Goal: Transaction & Acquisition: Purchase product/service

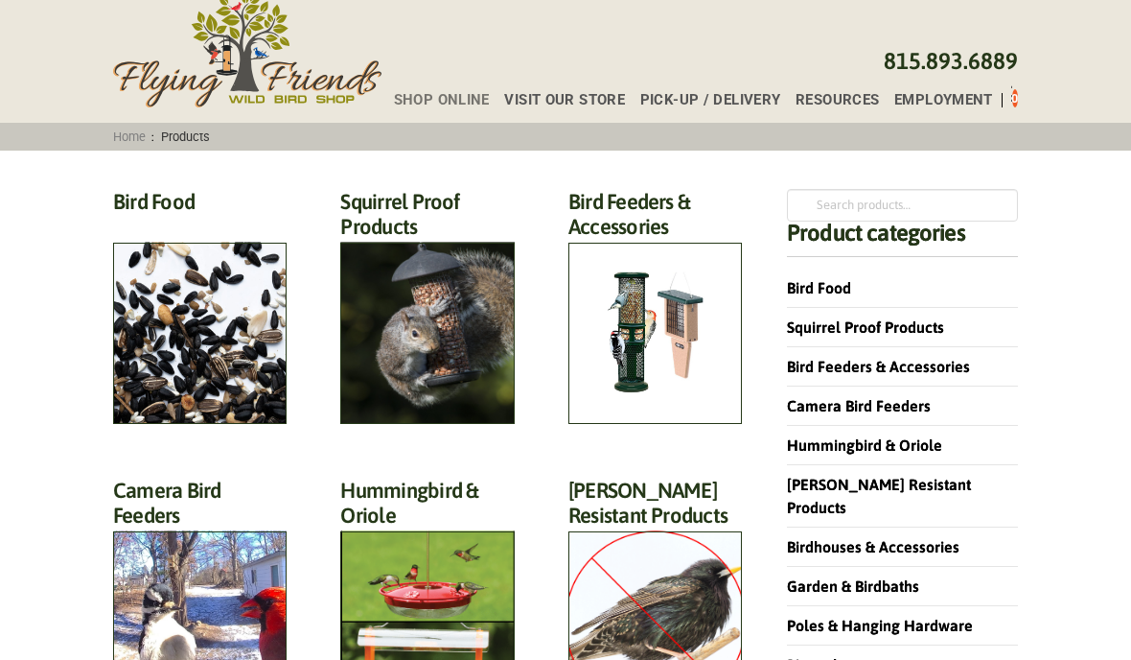
scroll to position [64, 0]
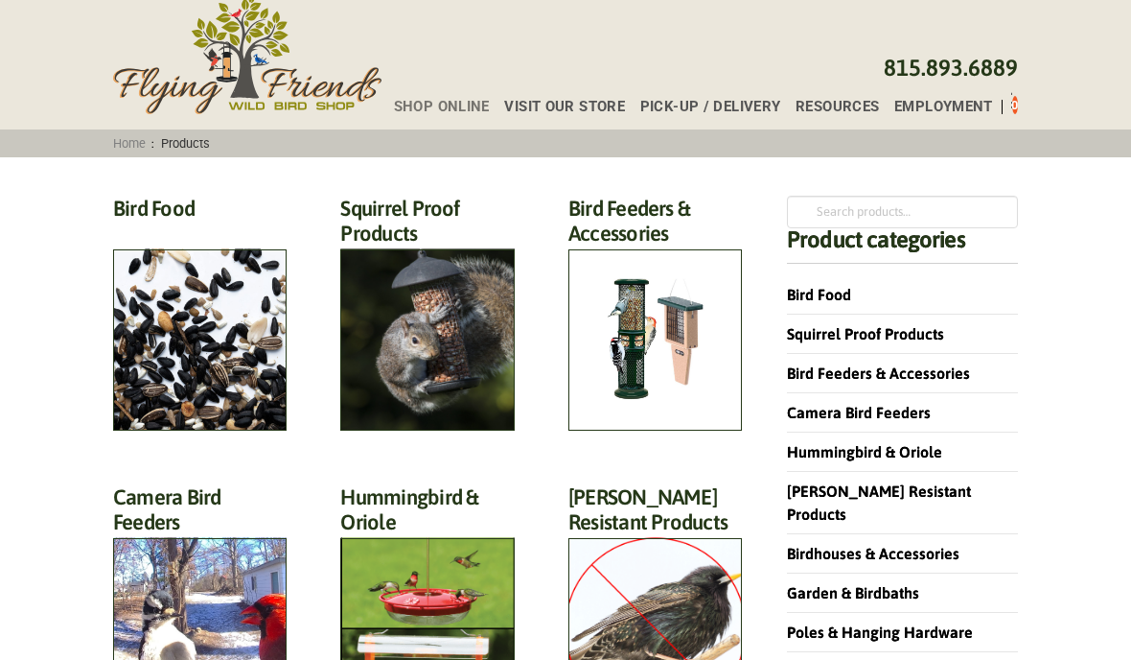
click at [203, 231] on h2 "Bird Food (70)" at bounding box center [200, 213] width 174 height 35
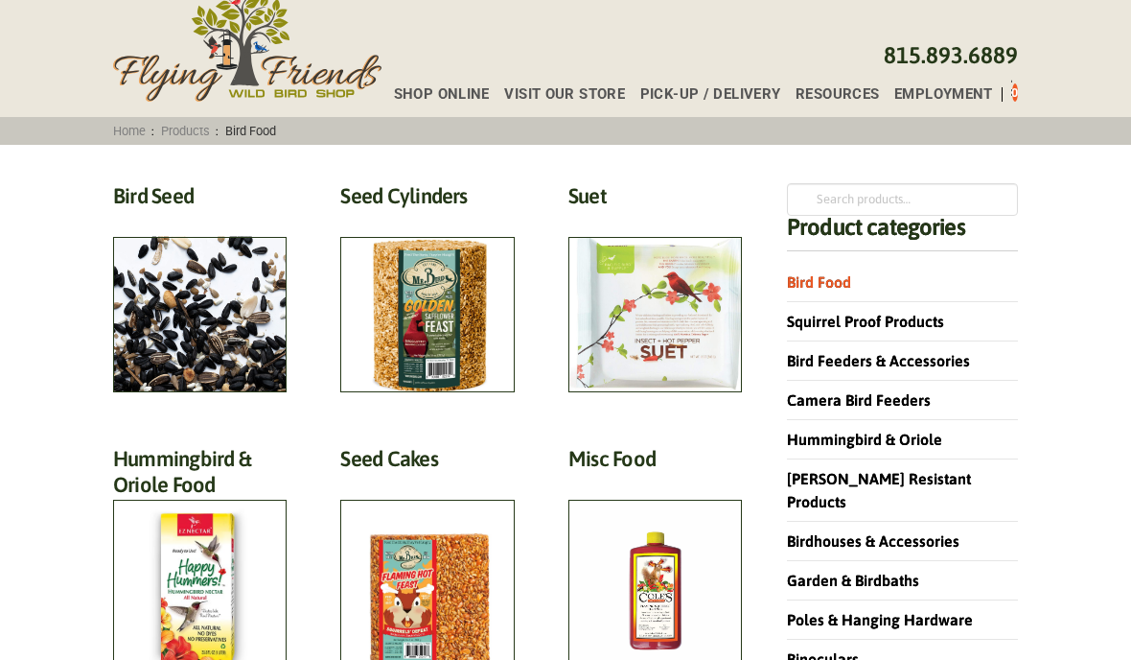
scroll to position [77, 0]
click at [198, 219] on h2 "Bird Seed (30)" at bounding box center [200, 200] width 174 height 35
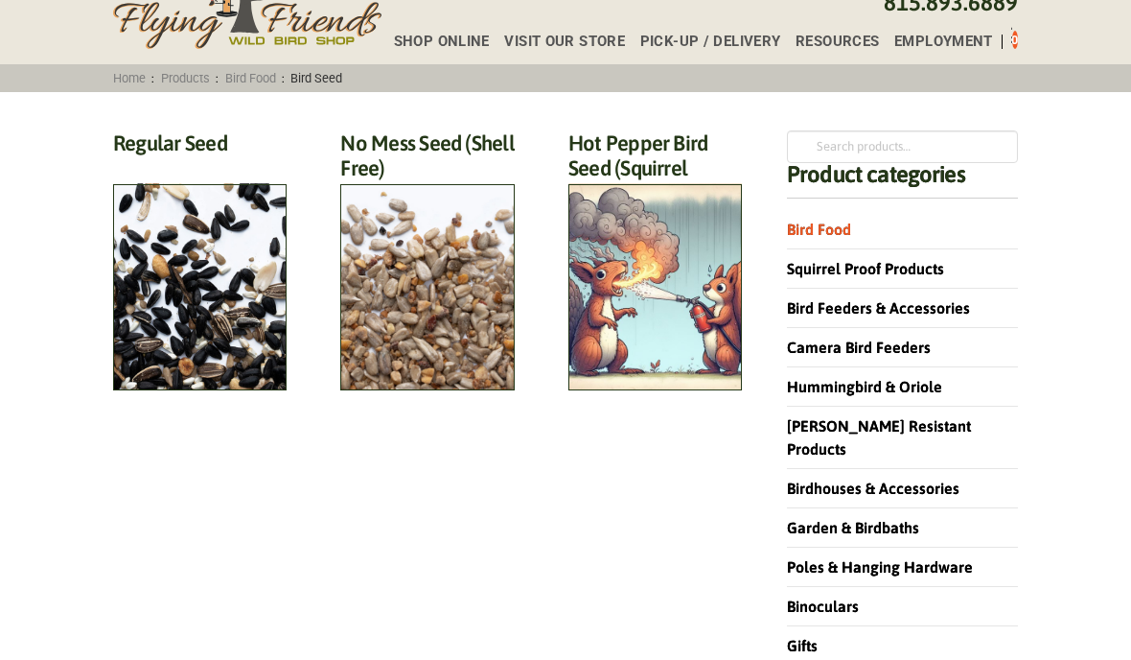
scroll to position [129, 0]
click at [215, 166] on h2 "Regular Seed (18)" at bounding box center [200, 147] width 174 height 35
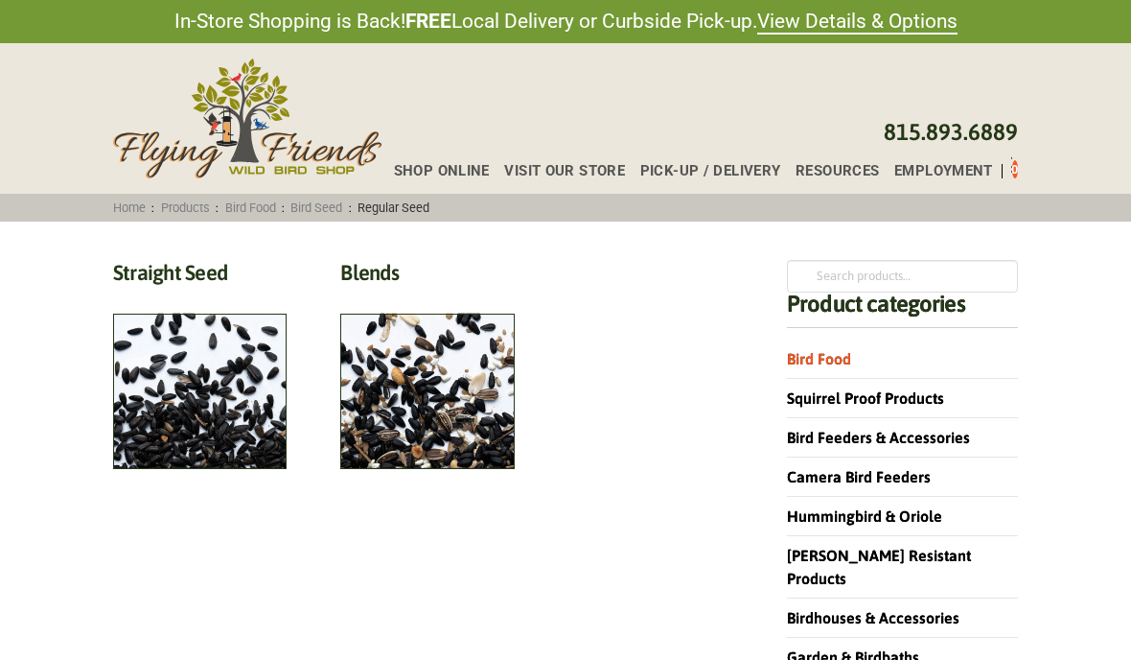
click at [452, 295] on h2 "Blends (6)" at bounding box center [427, 277] width 174 height 35
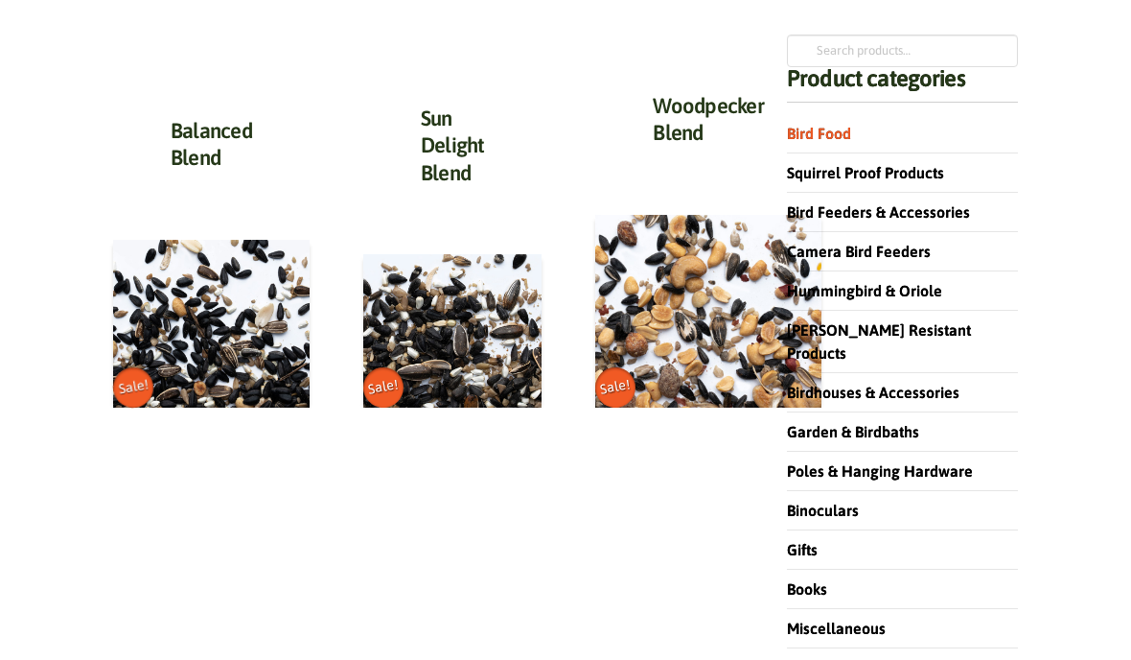
scroll to position [225, 0]
click at [198, 316] on img at bounding box center [211, 324] width 197 height 169
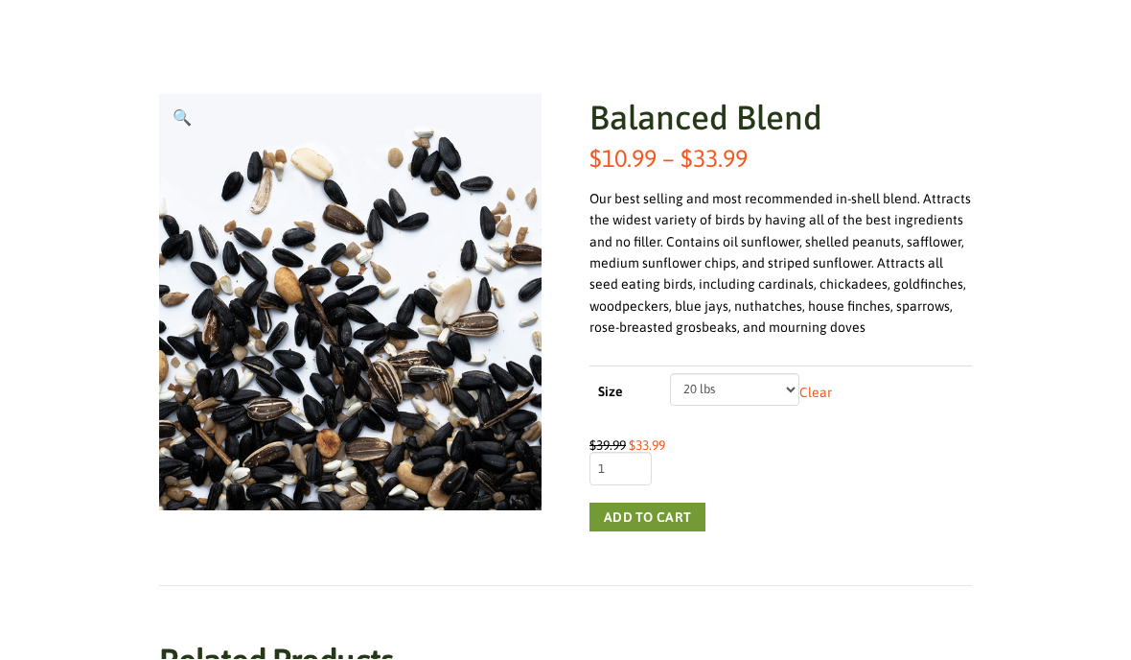
scroll to position [252, 0]
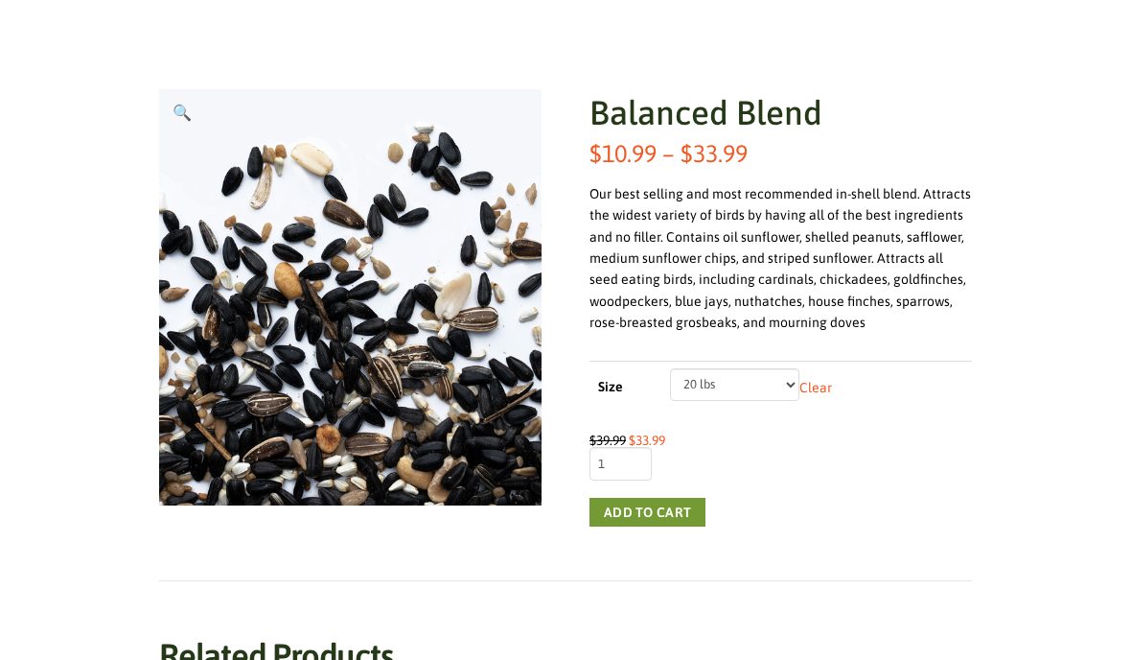
click at [658, 517] on button "Add to cart" at bounding box center [648, 512] width 116 height 29
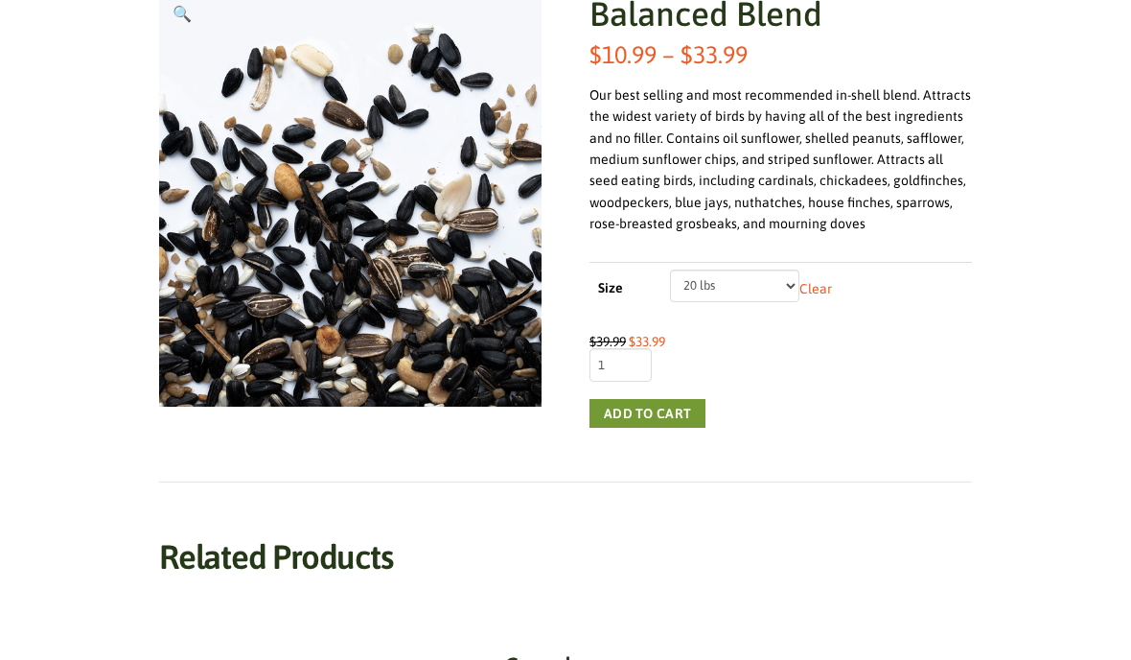
scroll to position [261, 0]
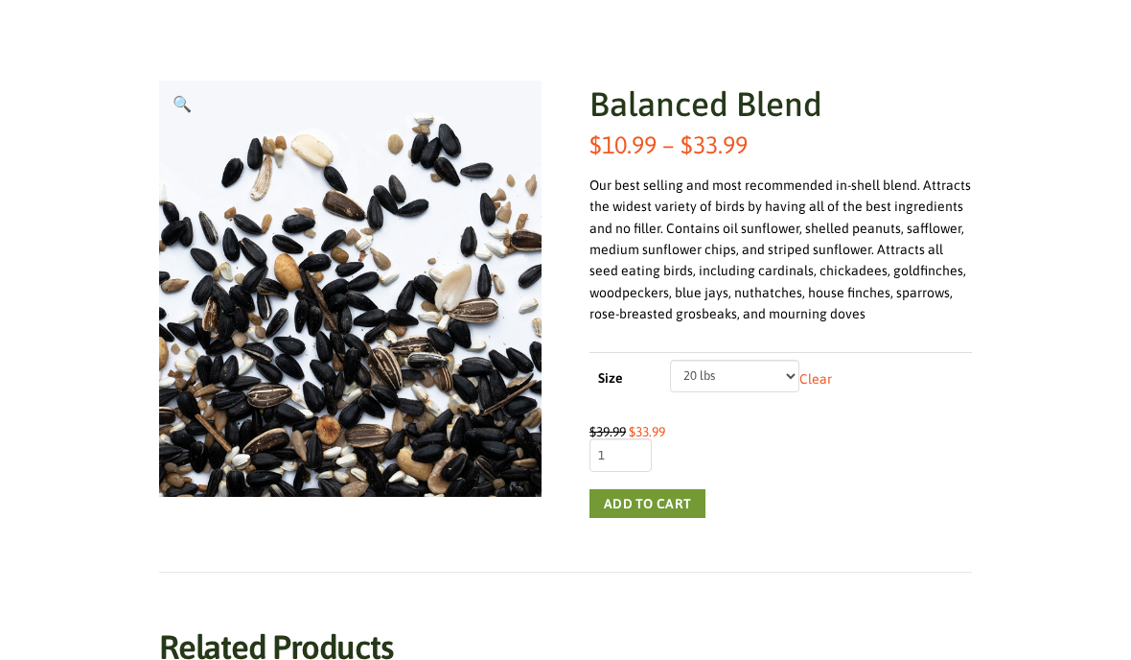
click at [652, 501] on button "Add to cart" at bounding box center [648, 503] width 116 height 29
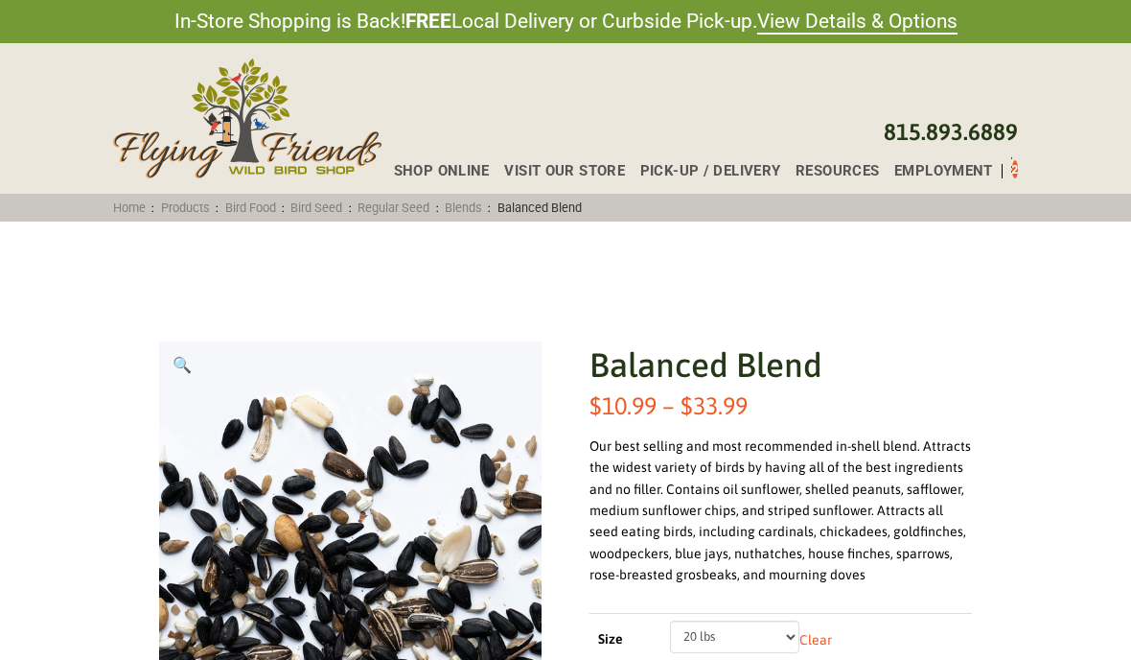
click at [1015, 176] on span "2" at bounding box center [1015, 169] width 7 height 14
click at [1024, 175] on div "Shop Online Visit Our Store Pick-up / Delivery Resources Employment 2" at bounding box center [700, 167] width 650 height 36
click at [1012, 165] on icon "Toggle Off Canvas Content" at bounding box center [1011, 166] width 24 height 23
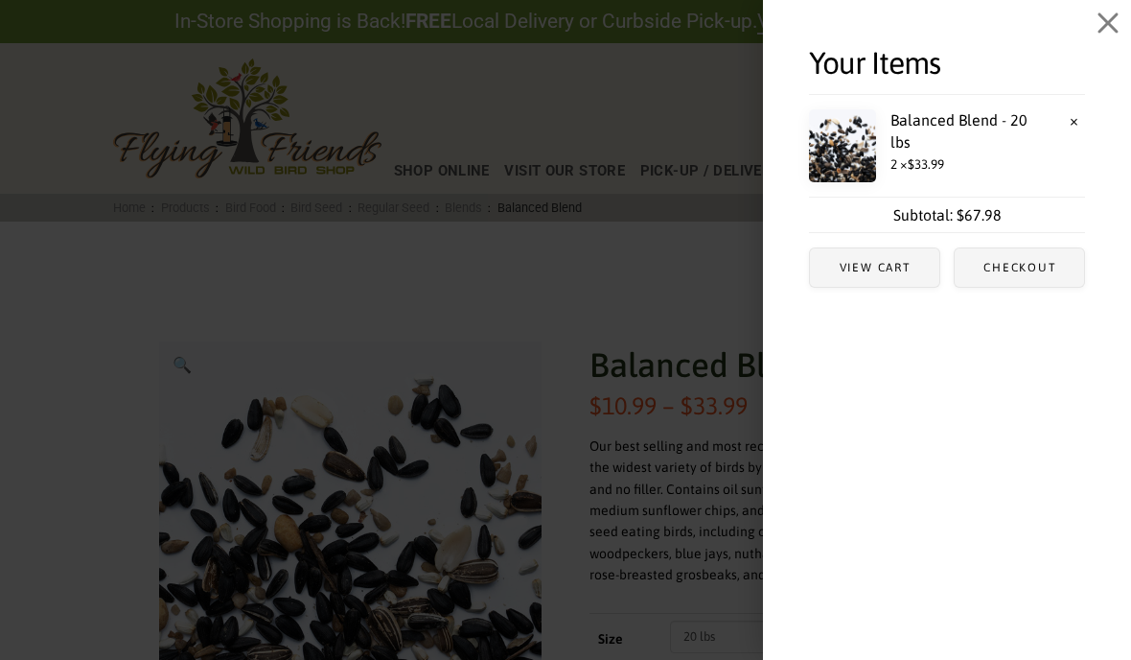
click at [1021, 173] on li "× Balanced Blend - 20 lbs 2 × $ 33.99" at bounding box center [947, 145] width 276 height 103
click at [850, 162] on img "Off Canvas Content" at bounding box center [842, 145] width 67 height 73
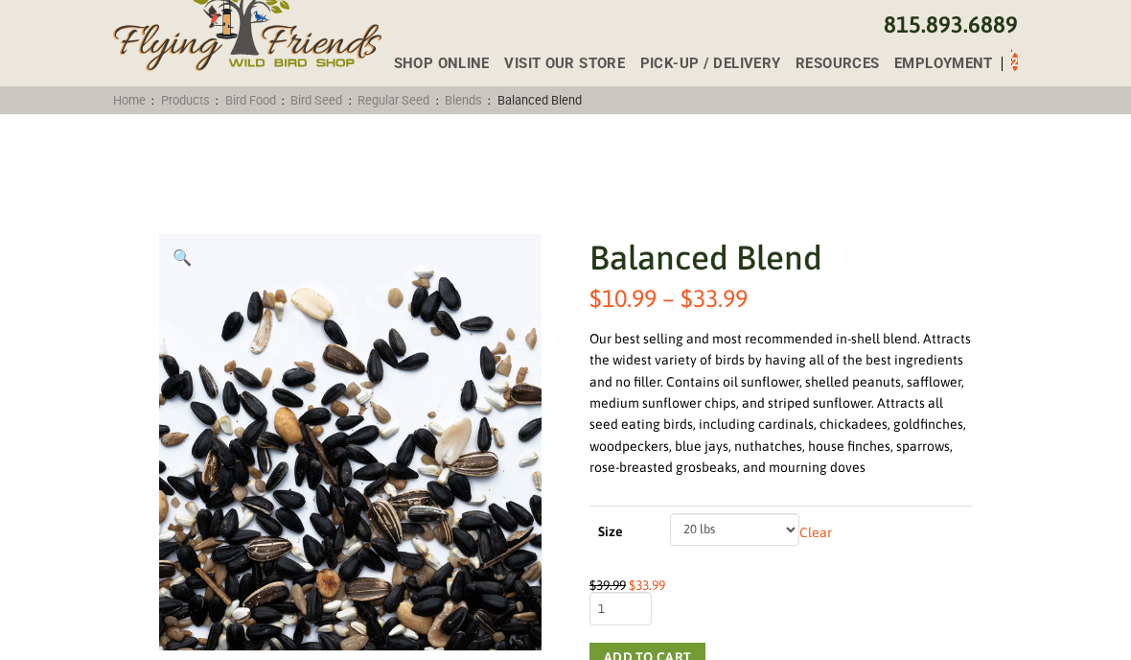
scroll to position [139, 0]
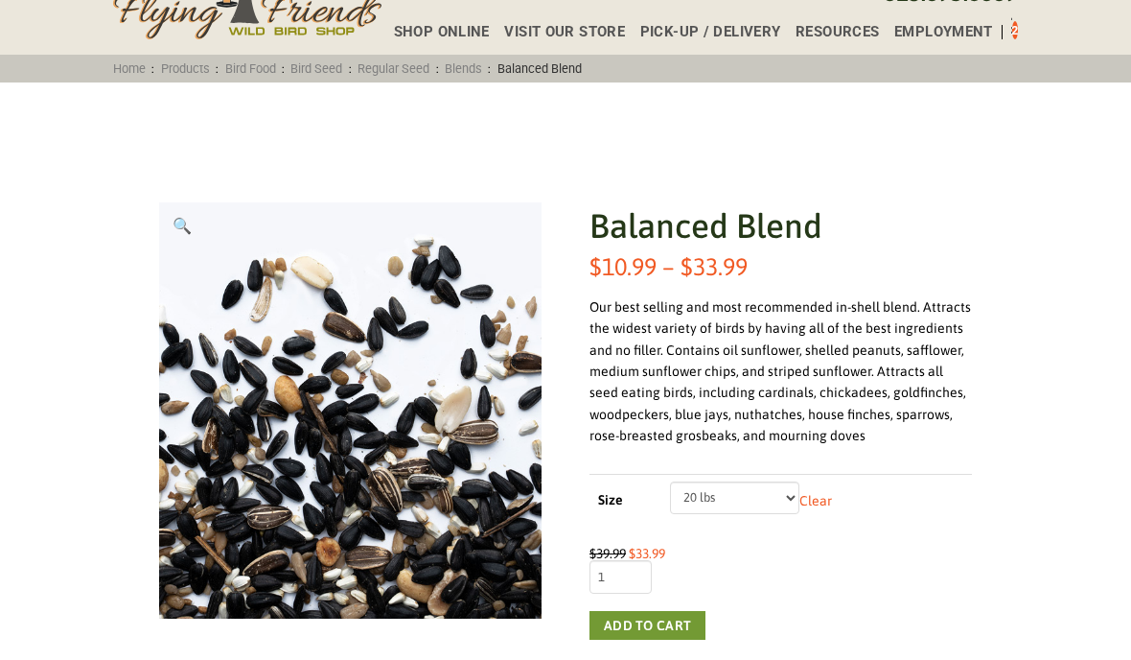
click at [787, 500] on select "Choose an option 5 lbs 10 lbs 20 lbs" at bounding box center [734, 497] width 129 height 33
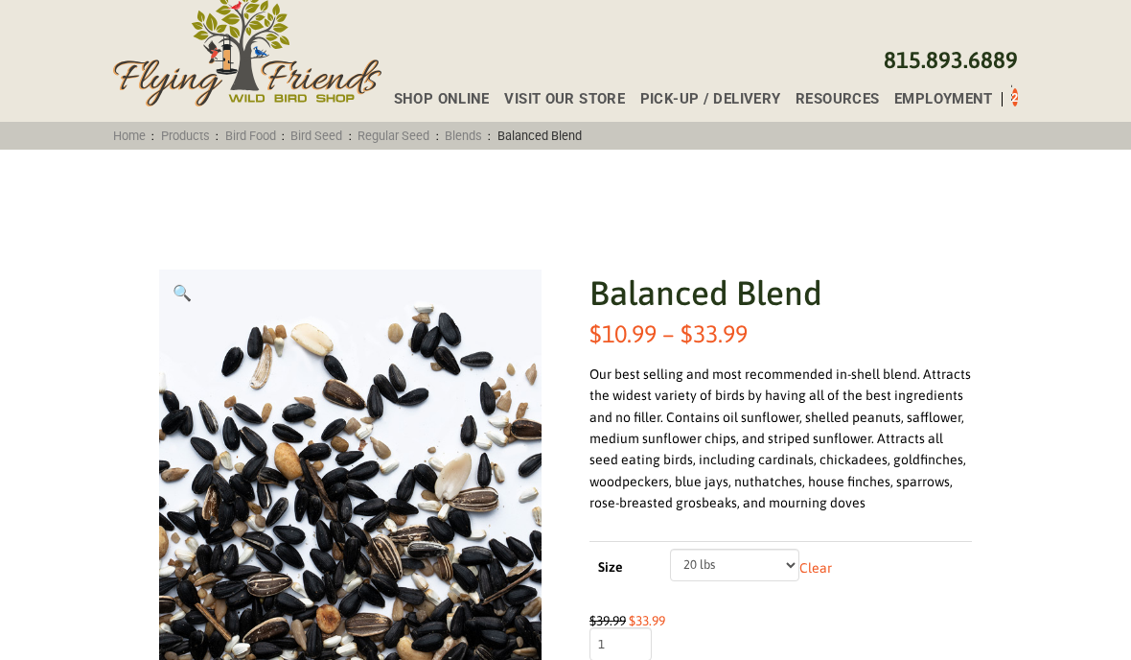
scroll to position [0, 0]
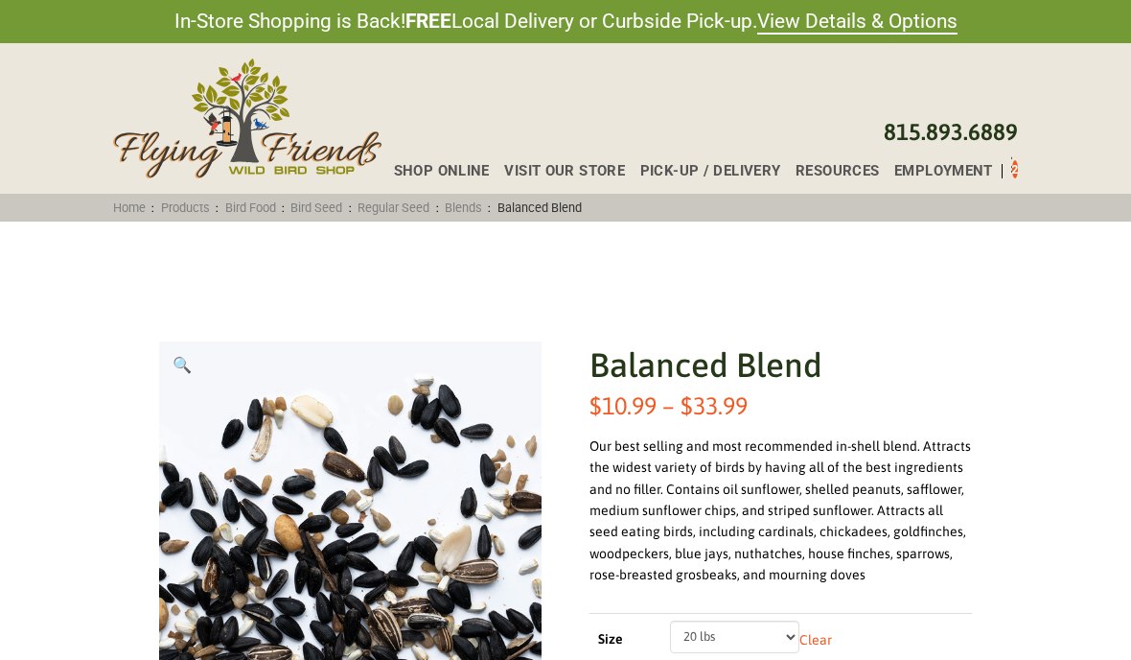
click at [1012, 166] on div "Toggle Off Canvas Content" at bounding box center [1012, 166] width 1 height 23
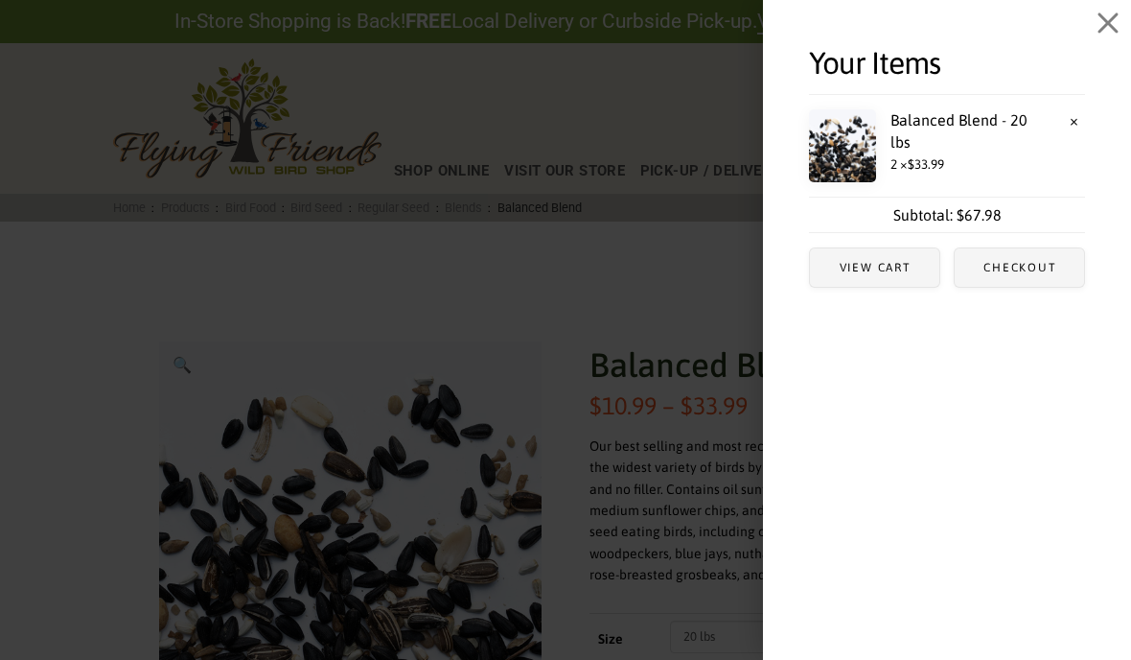
click at [860, 281] on span "View cart" at bounding box center [874, 267] width 129 height 38
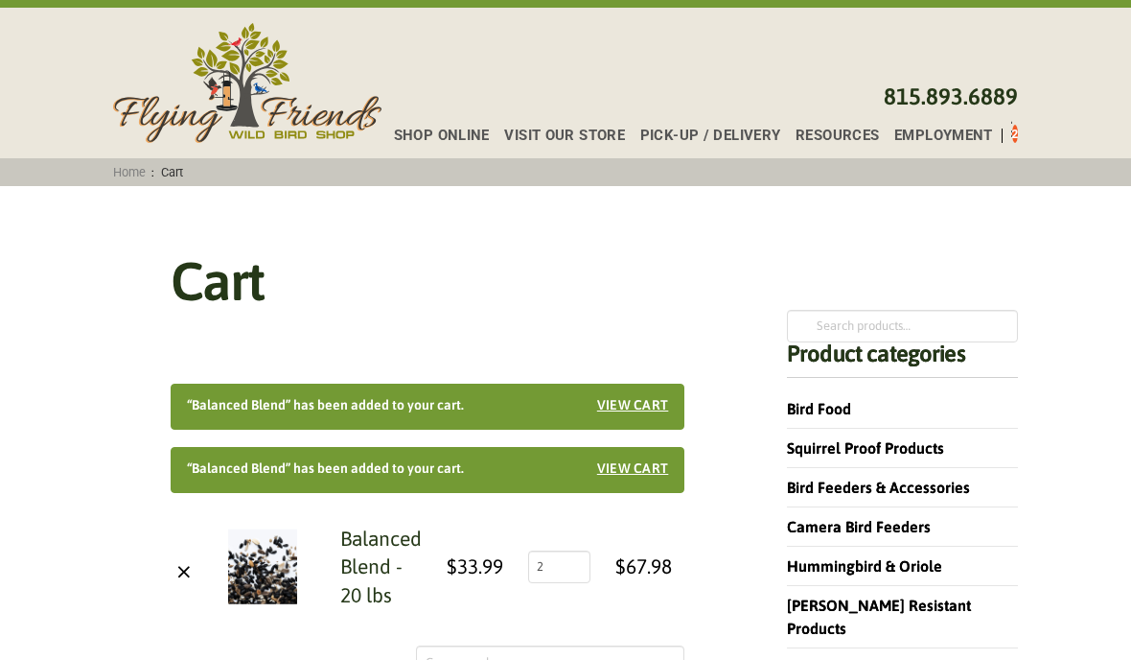
scroll to position [54, 0]
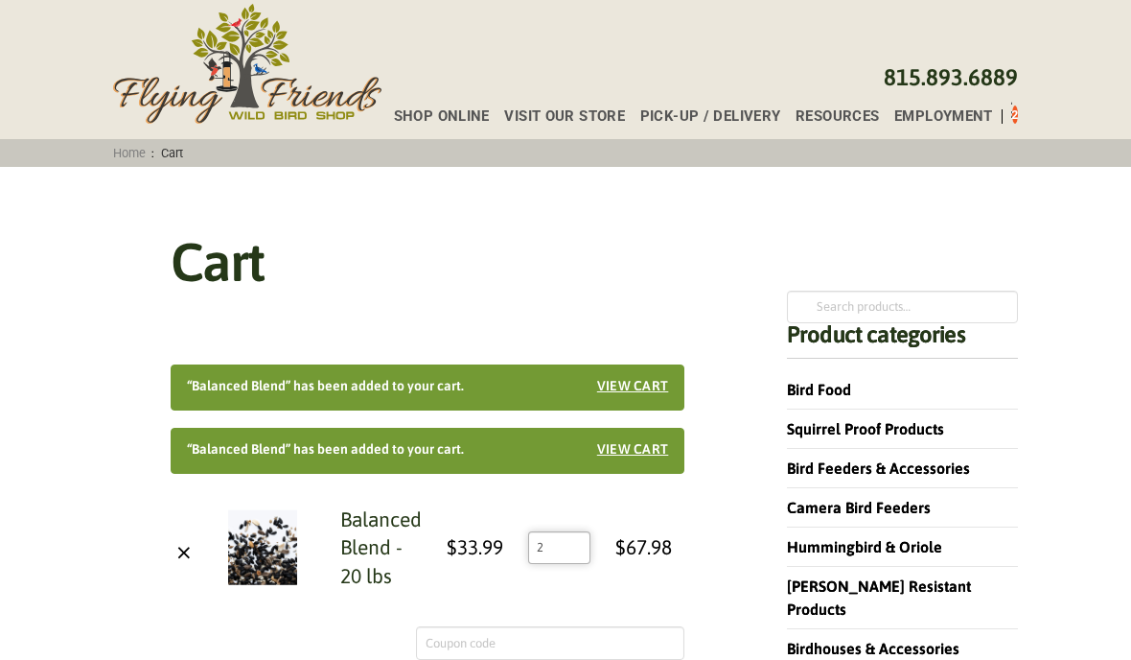
click at [562, 549] on input "2" at bounding box center [559, 548] width 62 height 33
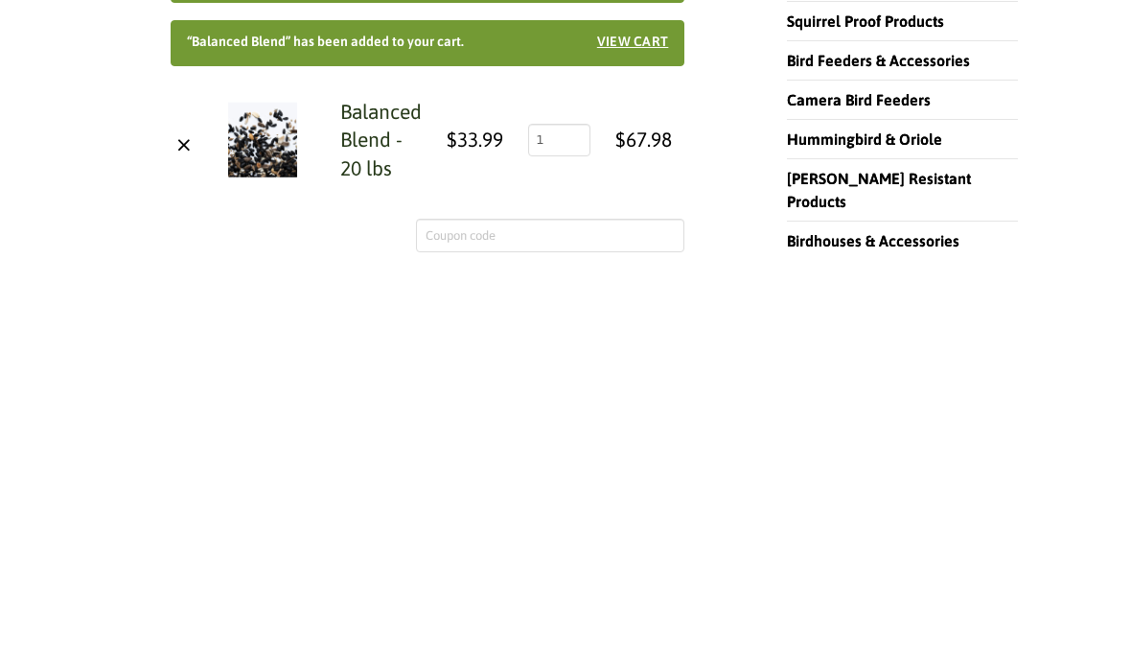
scroll to position [462, 0]
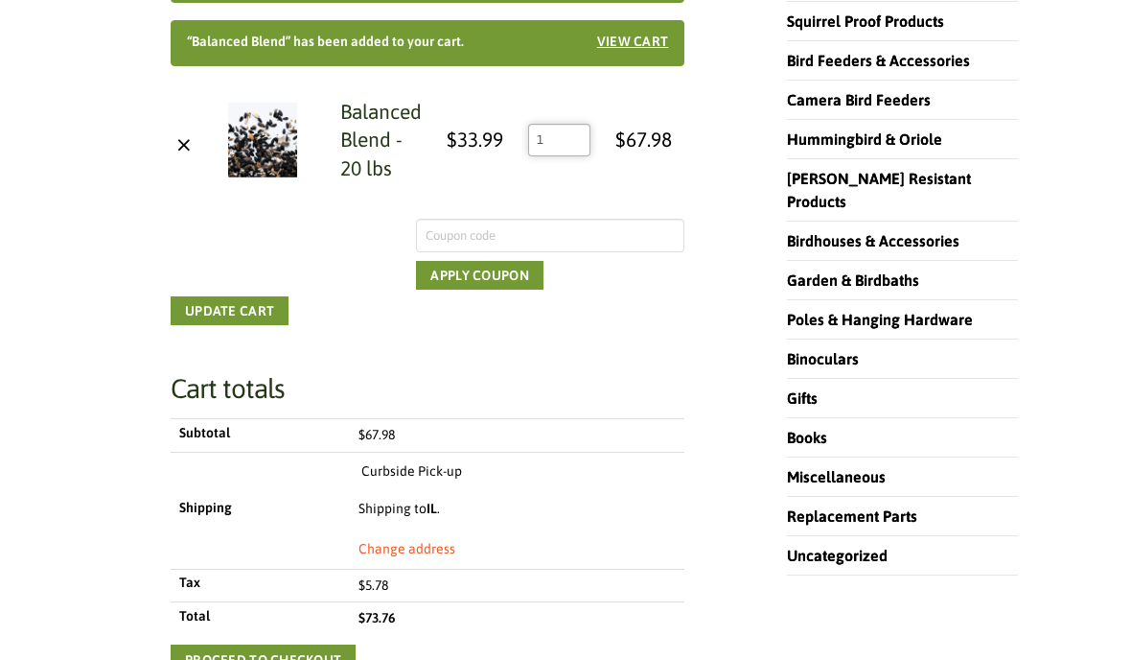
type input "1"
click at [262, 315] on button "Update cart" at bounding box center [230, 310] width 118 height 29
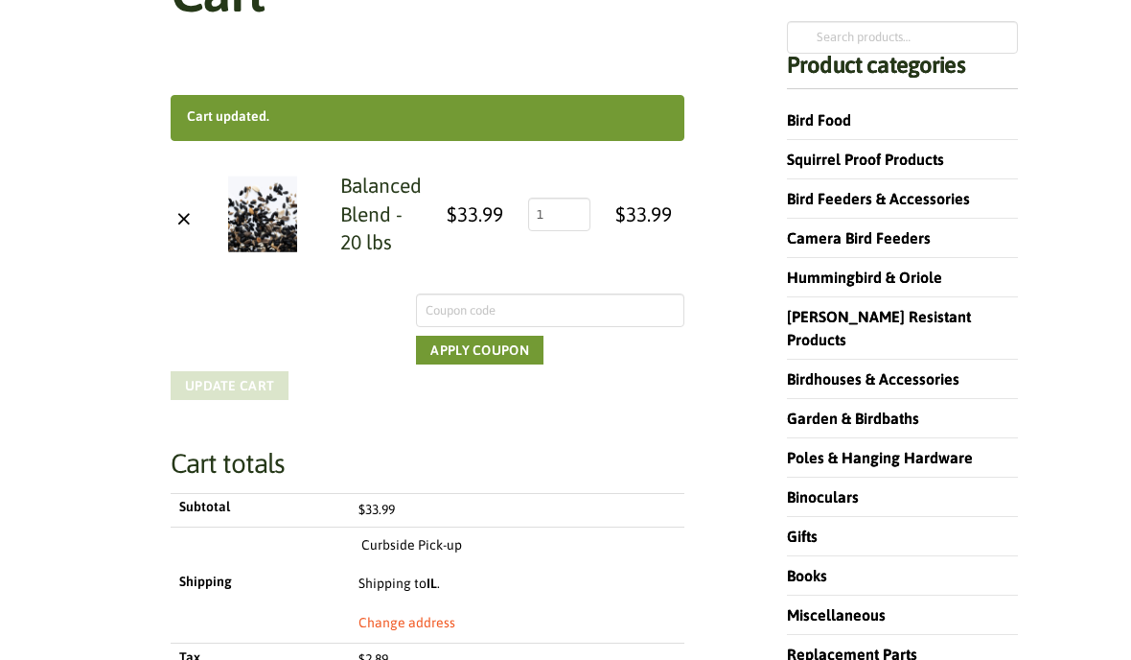
scroll to position [323, 0]
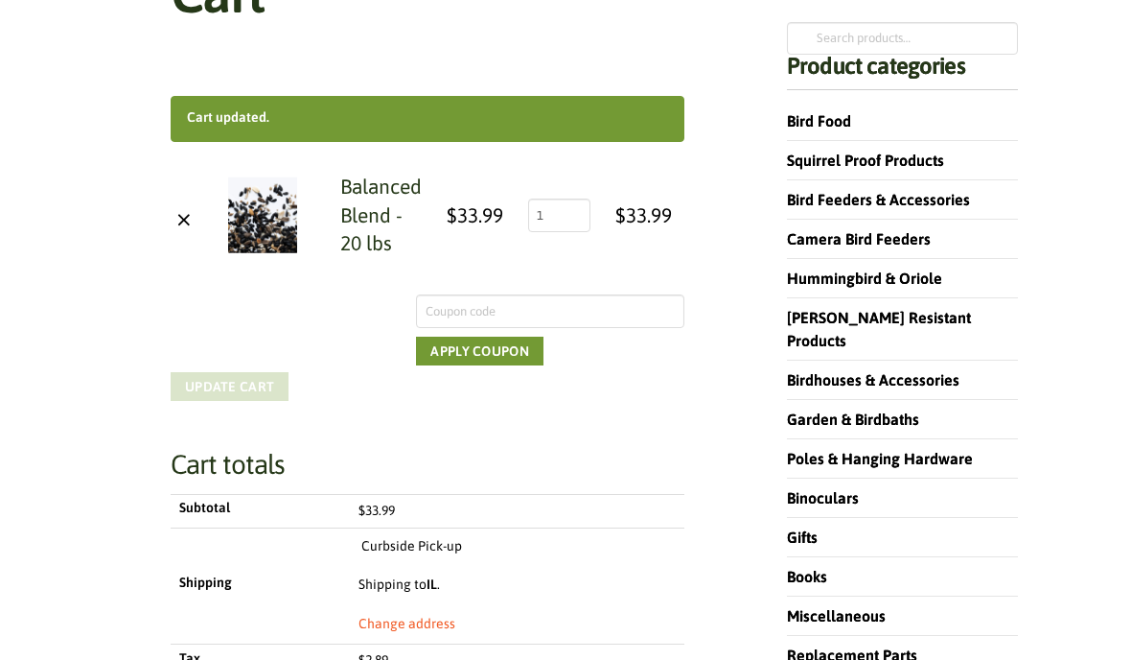
click at [414, 623] on link "Change address" at bounding box center [407, 624] width 97 height 19
select select "IL"
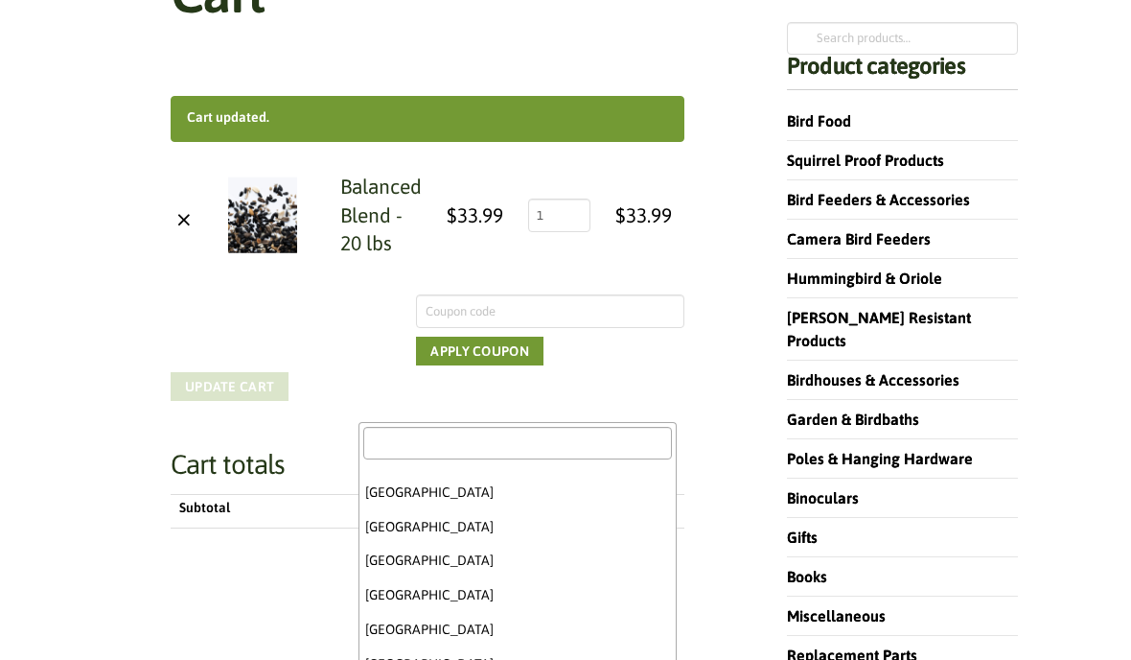
scroll to position [1287, 0]
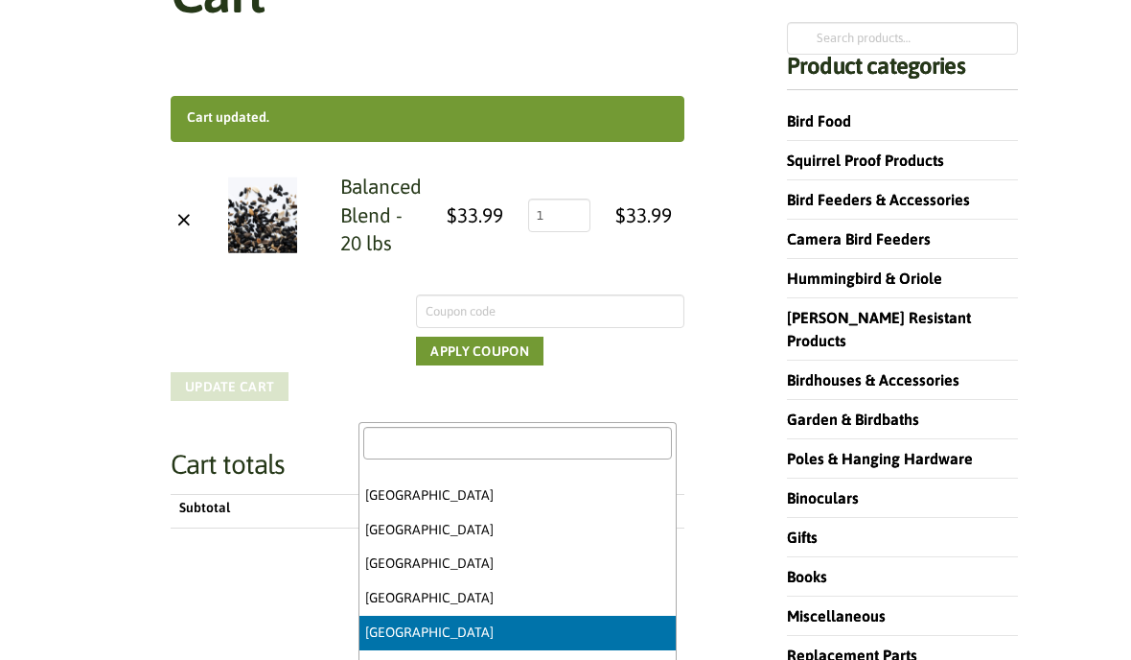
select select "CA"
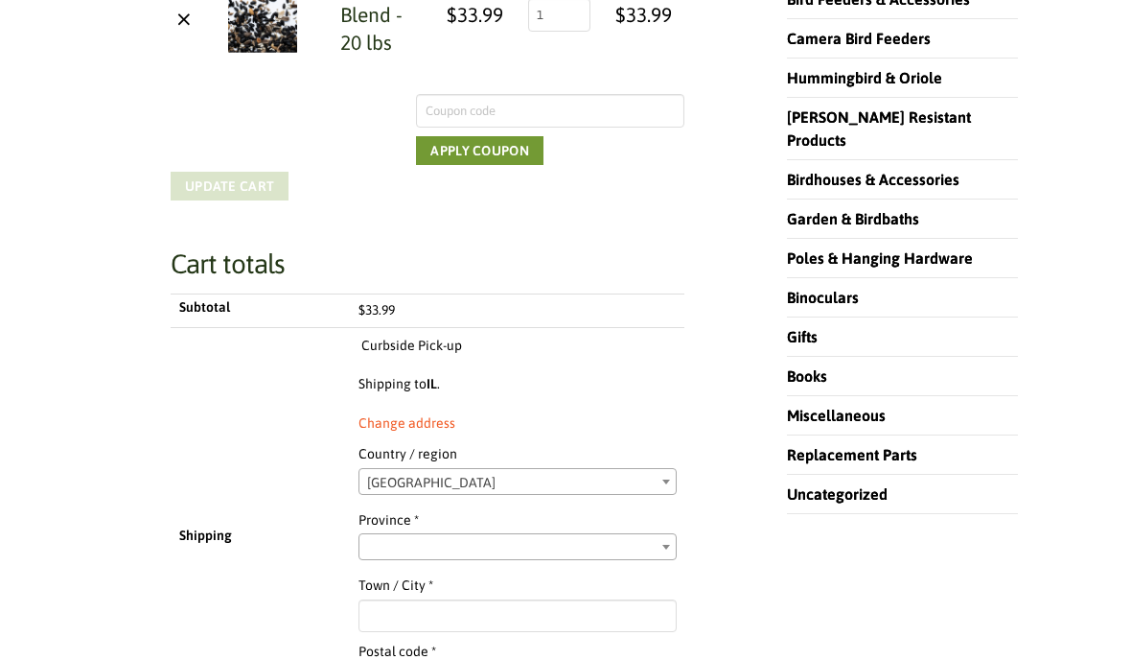
scroll to position [524, 0]
click at [675, 541] on span at bounding box center [666, 545] width 19 height 25
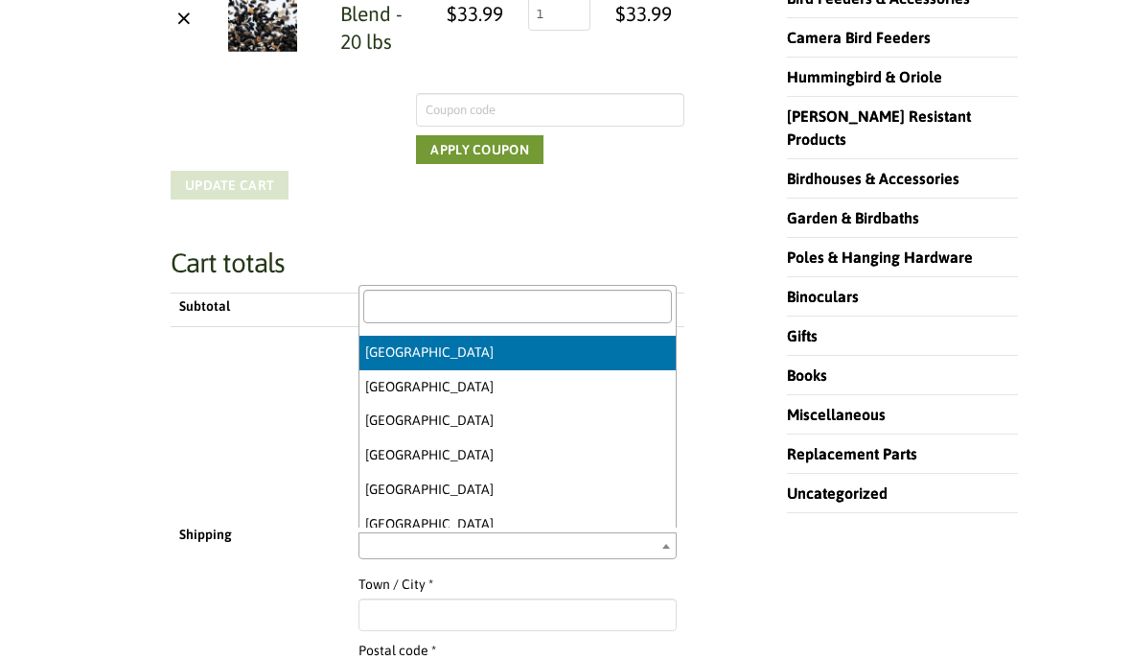
select select "AB"
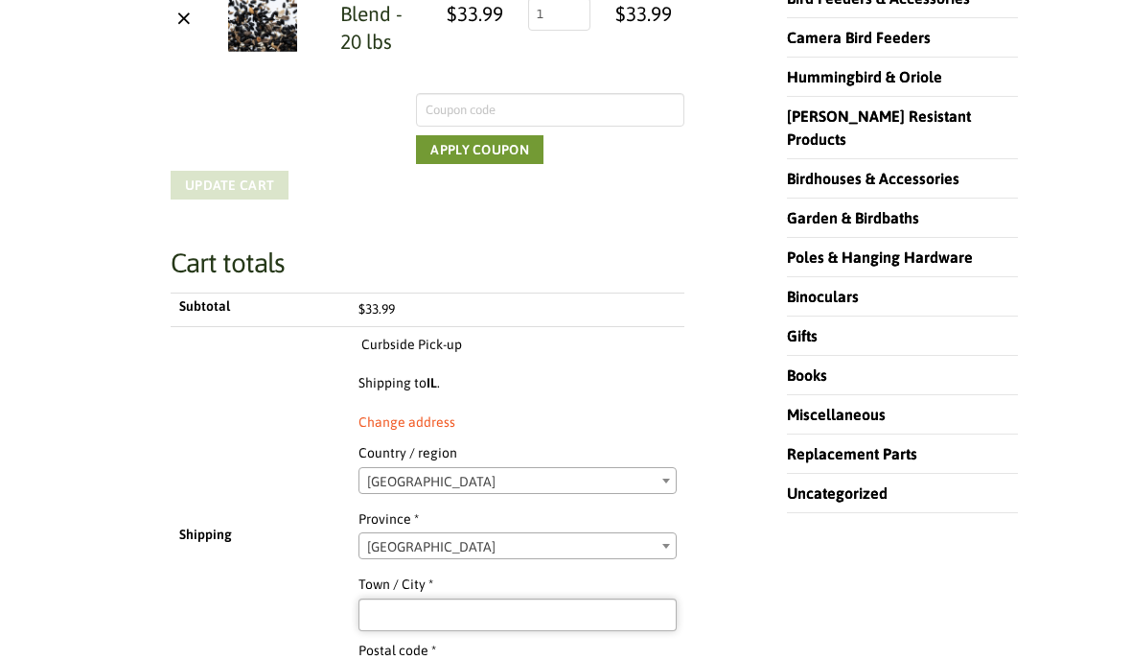
click at [387, 617] on input "Town / City *" at bounding box center [517, 614] width 317 height 33
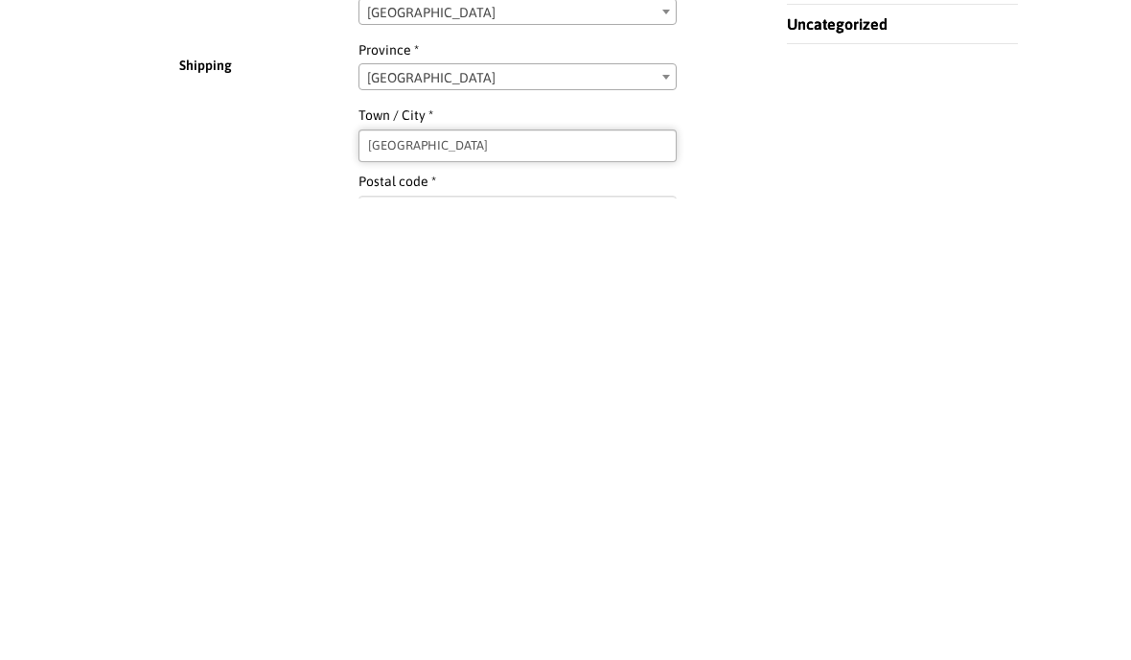
type input "[GEOGRAPHIC_DATA]"
click at [383, 657] on input "Postal code *" at bounding box center [517, 673] width 317 height 33
type input "T4S2A4"
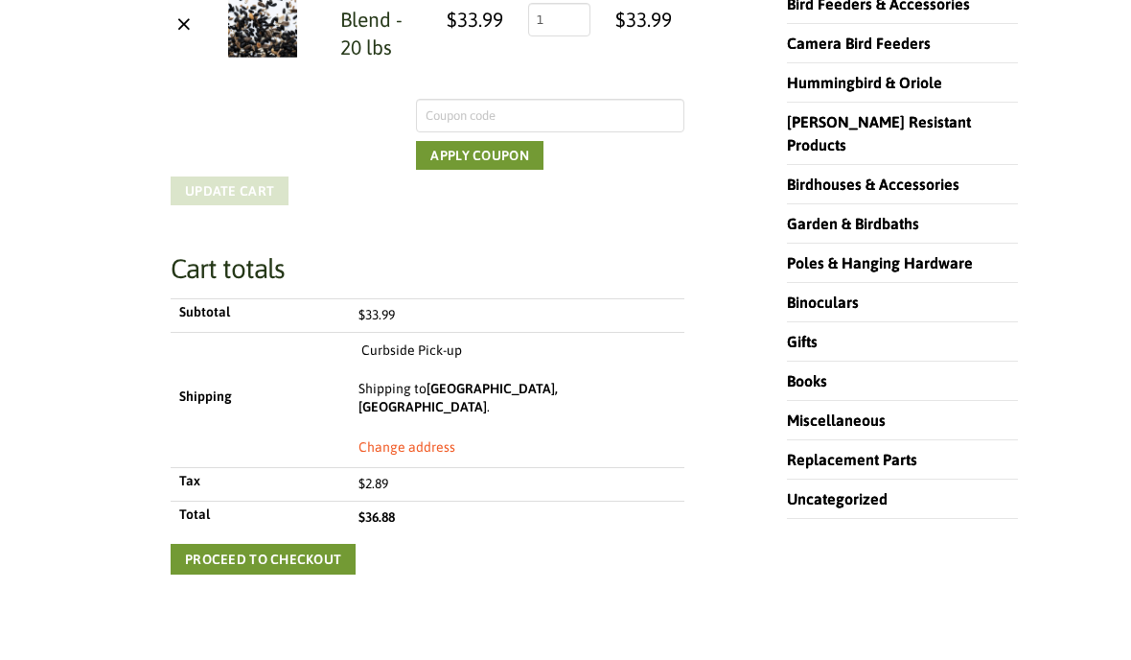
scroll to position [506, 0]
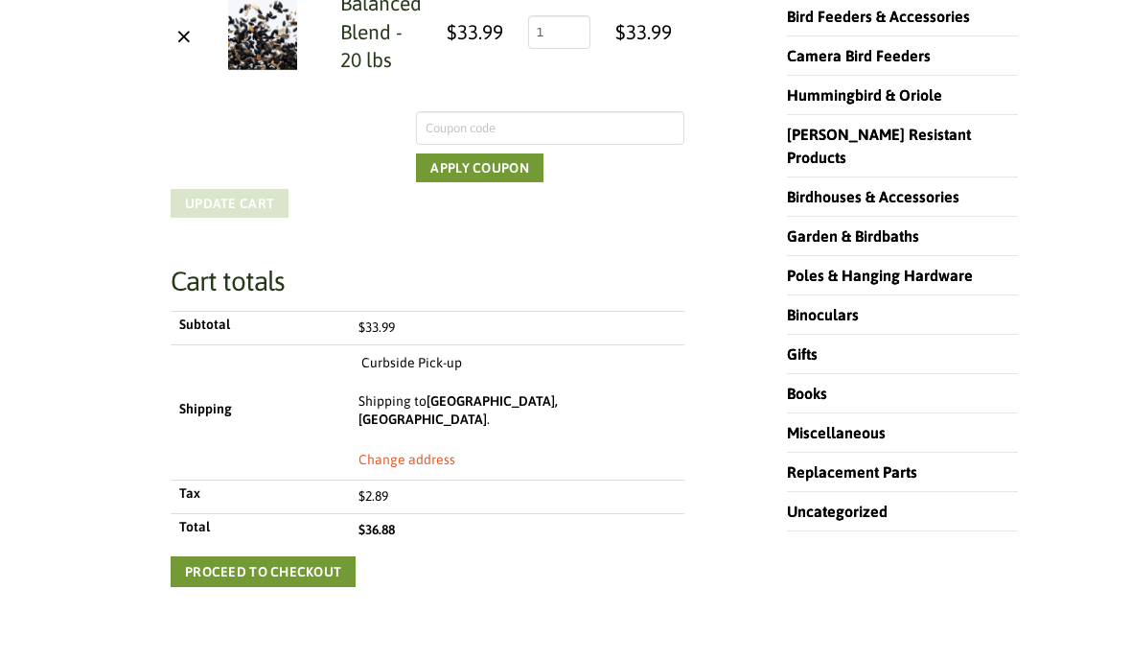
click at [264, 556] on link "Proceed to checkout" at bounding box center [263, 571] width 185 height 31
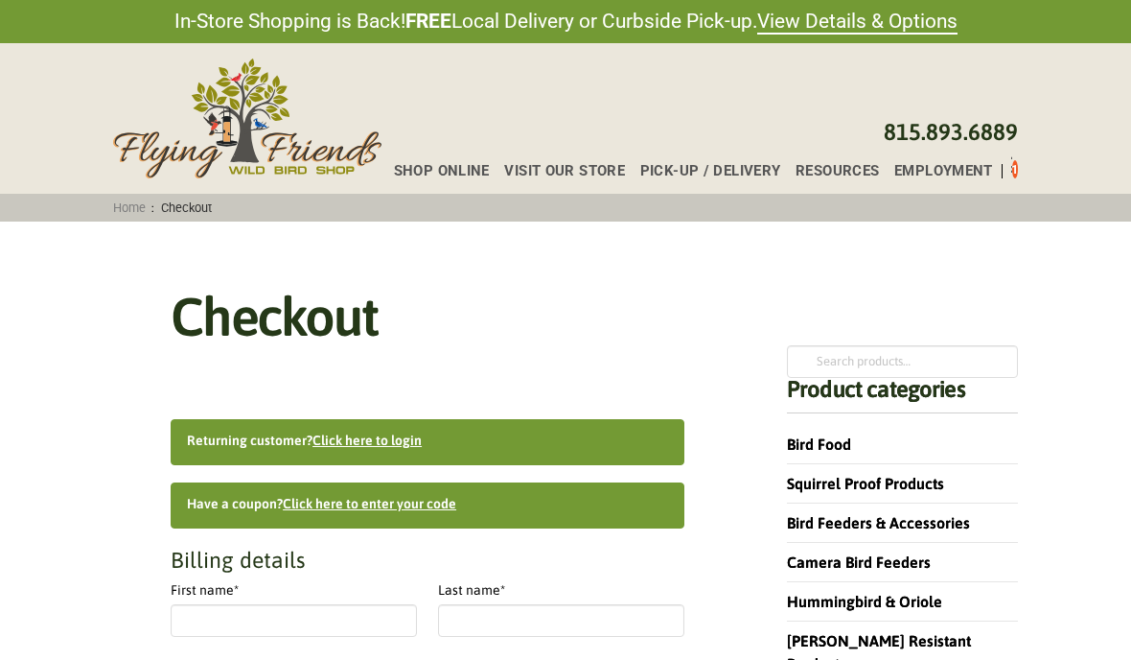
select select "AB"
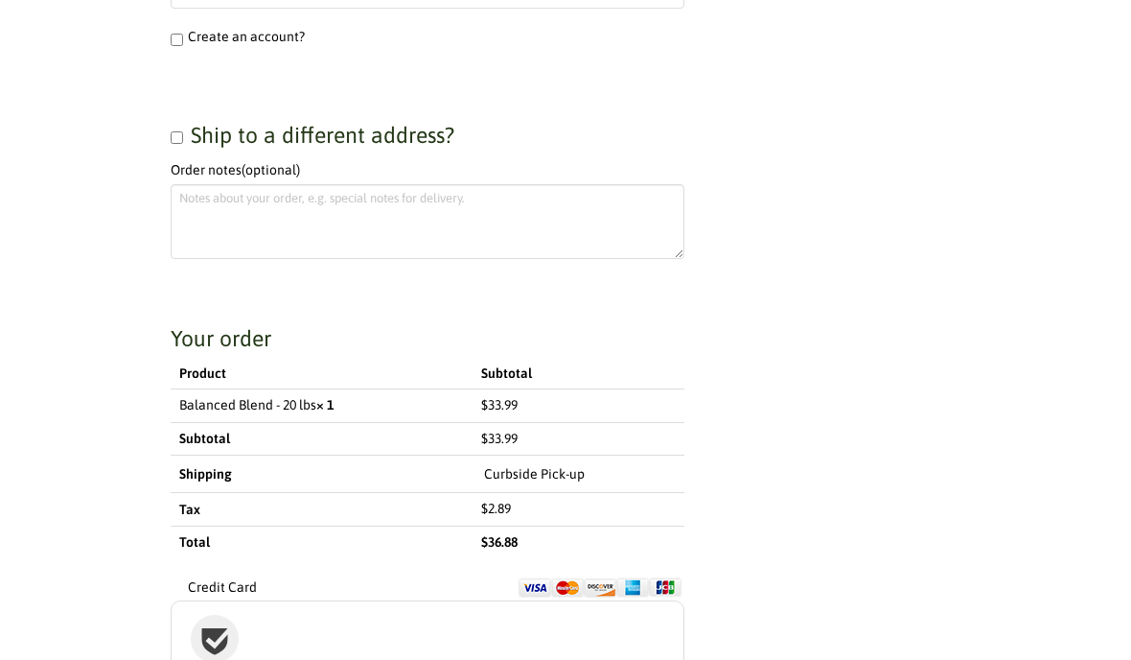
scroll to position [1196, 0]
click at [547, 464] on label "Curbside Pick-up" at bounding box center [534, 472] width 101 height 23
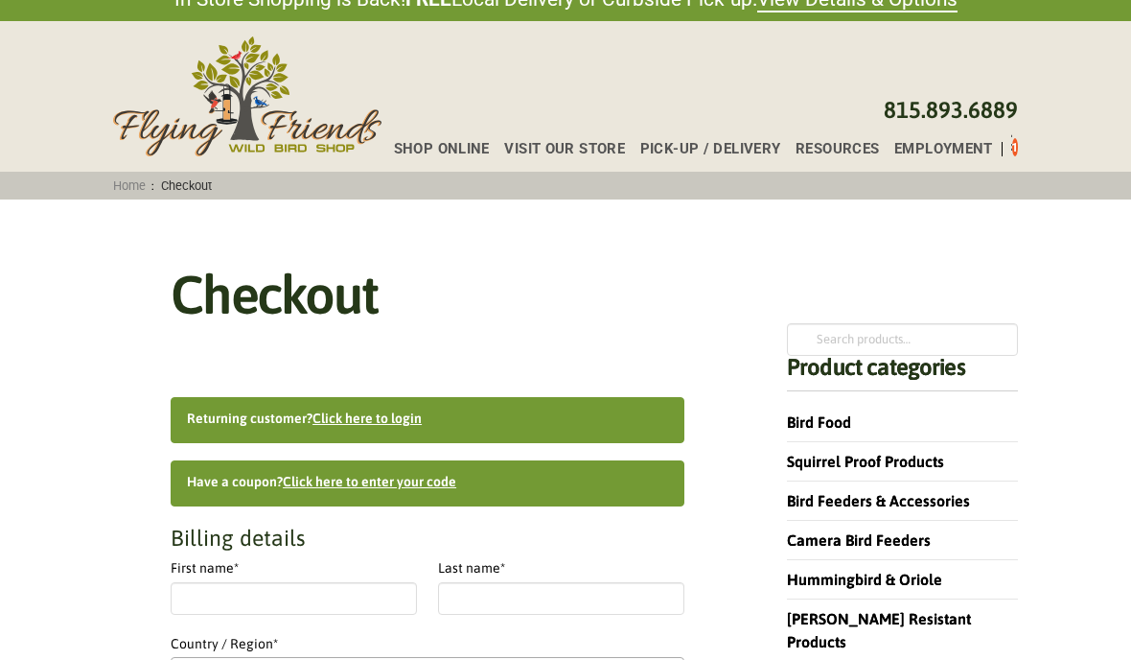
scroll to position [0, 0]
